Goal: Task Accomplishment & Management: Complete application form

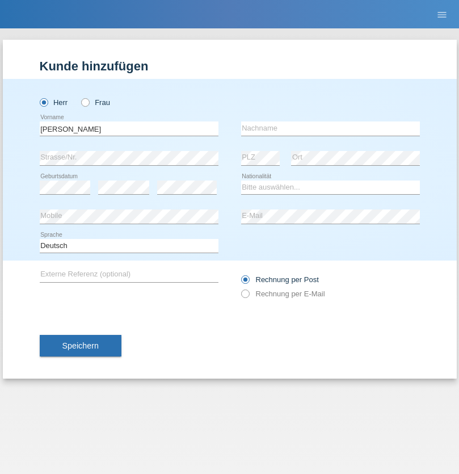
type input "[PERSON_NAME]"
click at [330, 128] on input "text" at bounding box center [330, 128] width 179 height 14
type input "De Pierro"
select select "CH"
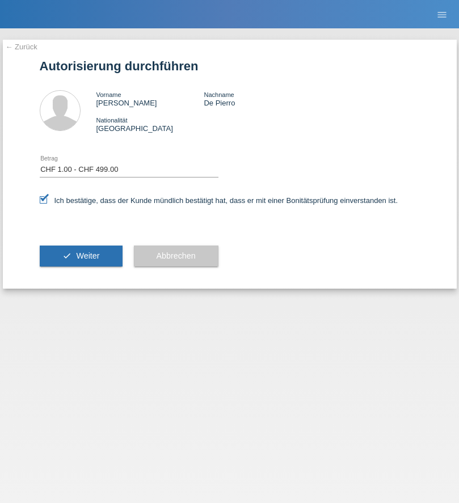
select select "1"
click at [81, 256] on span "Weiter" at bounding box center [87, 255] width 23 height 9
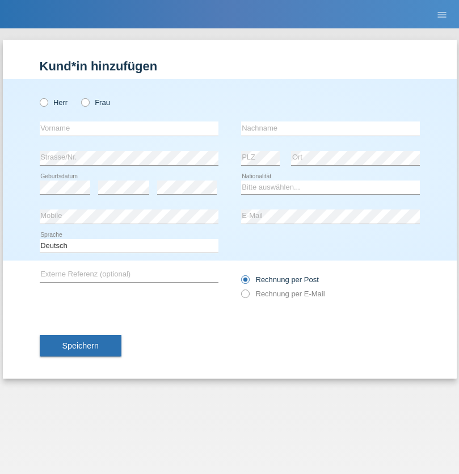
radio input "true"
click at [129, 128] on input "text" at bounding box center [129, 128] width 179 height 14
type input "Miranda"
click at [330, 128] on input "text" at bounding box center [330, 128] width 179 height 14
type input "Muja"
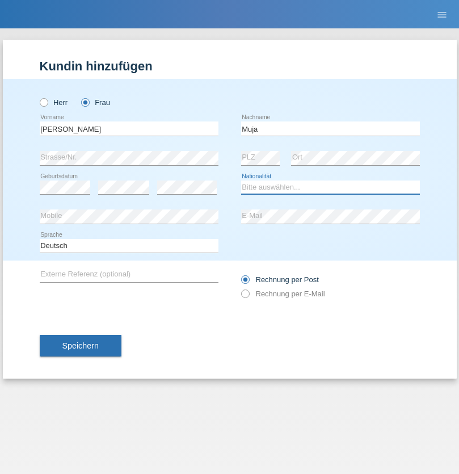
select select "CH"
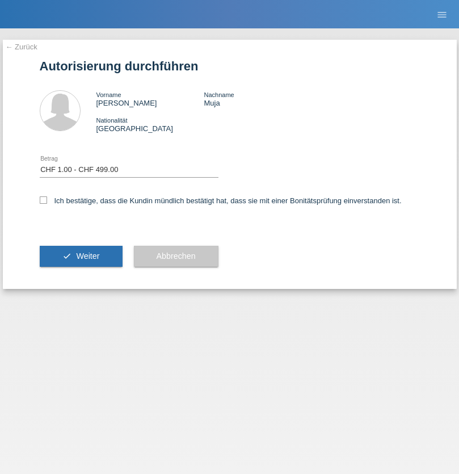
select select "1"
checkbox input "true"
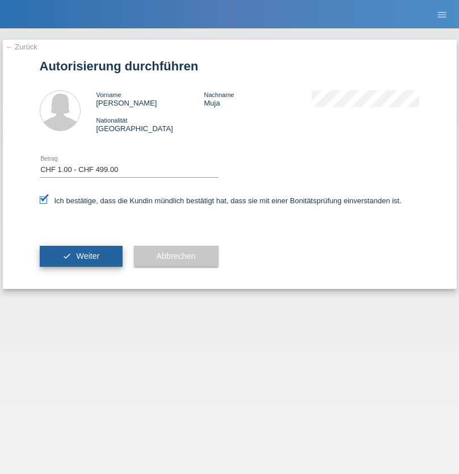
click at [81, 256] on span "Weiter" at bounding box center [87, 255] width 23 height 9
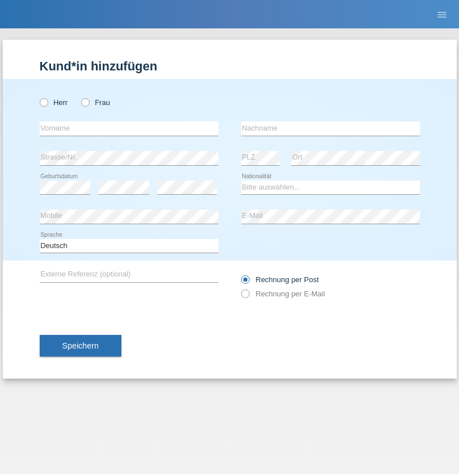
radio input "true"
click at [129, 128] on input "text" at bounding box center [129, 128] width 179 height 14
type input "Oliver"
click at [330, 128] on input "text" at bounding box center [330, 128] width 179 height 14
type input "Freund"
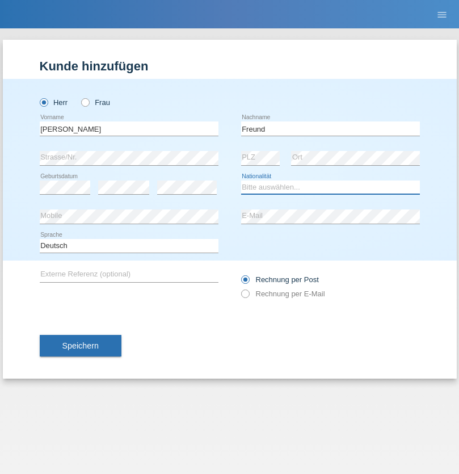
select select "CH"
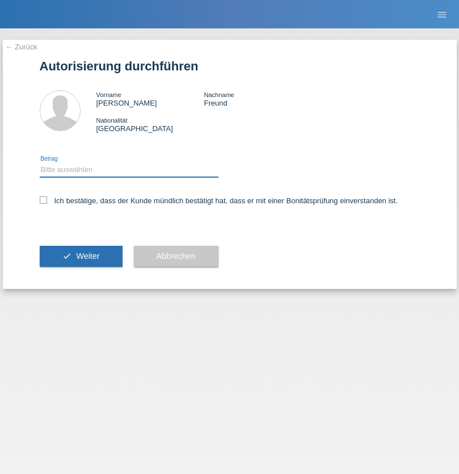
select select "1"
checkbox input "true"
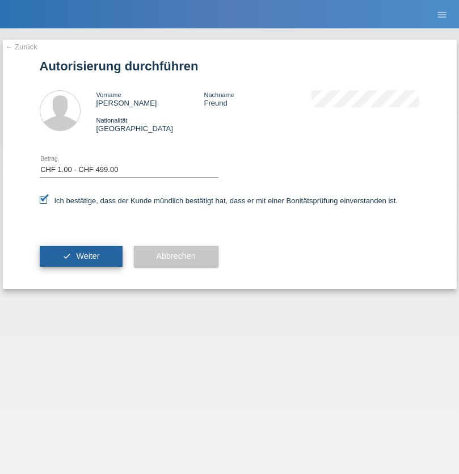
click at [81, 256] on span "Weiter" at bounding box center [87, 255] width 23 height 9
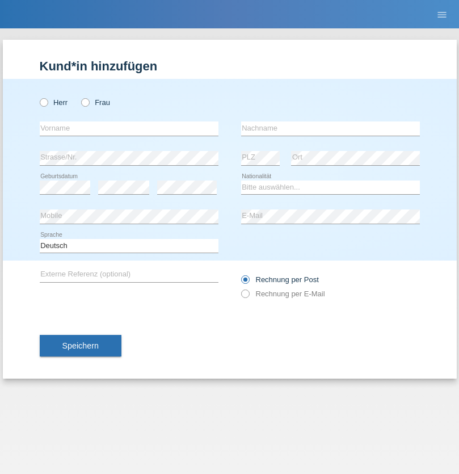
radio input "true"
click at [129, 128] on input "text" at bounding box center [129, 128] width 179 height 14
type input "[PERSON_NAME]"
click at [330, 128] on input "text" at bounding box center [330, 128] width 179 height 14
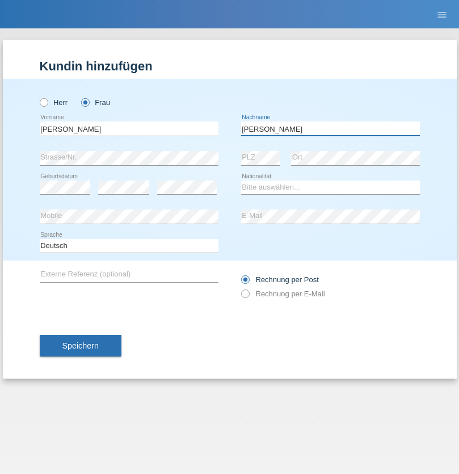
type input "[PERSON_NAME]"
select select "UA"
select select "C"
select select "09"
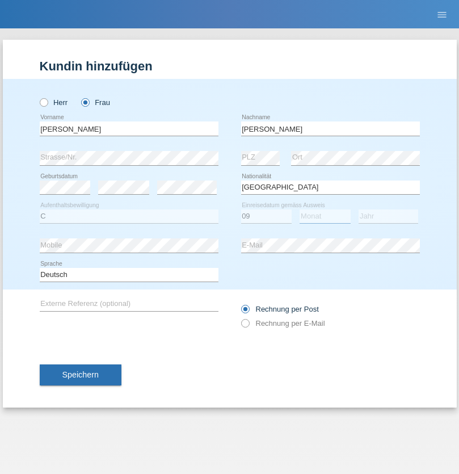
select select "12"
select select "2021"
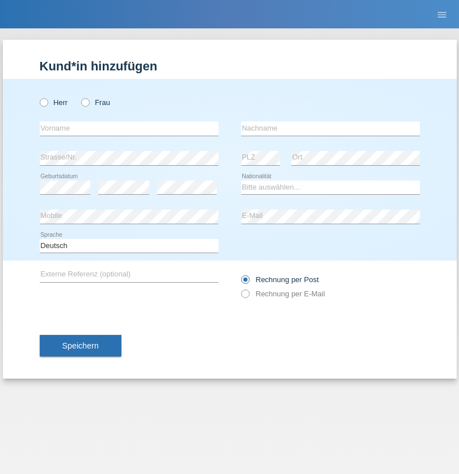
radio input "true"
click at [129, 128] on input "text" at bounding box center [129, 128] width 179 height 14
type input "K"
click at [330, 128] on input "text" at bounding box center [330, 128] width 179 height 14
type input "Keel"
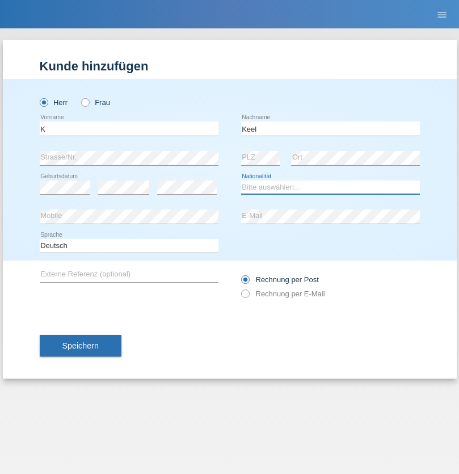
select select "CH"
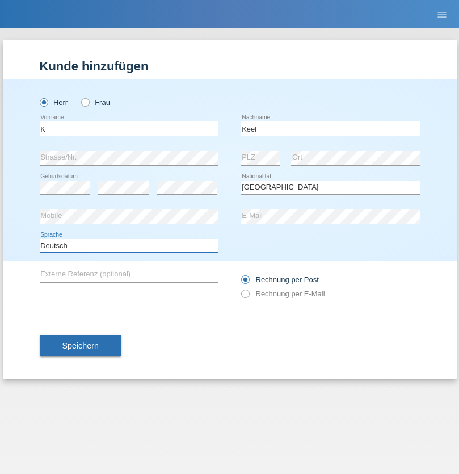
select select "en"
